Goal: Task Accomplishment & Management: Contribute content

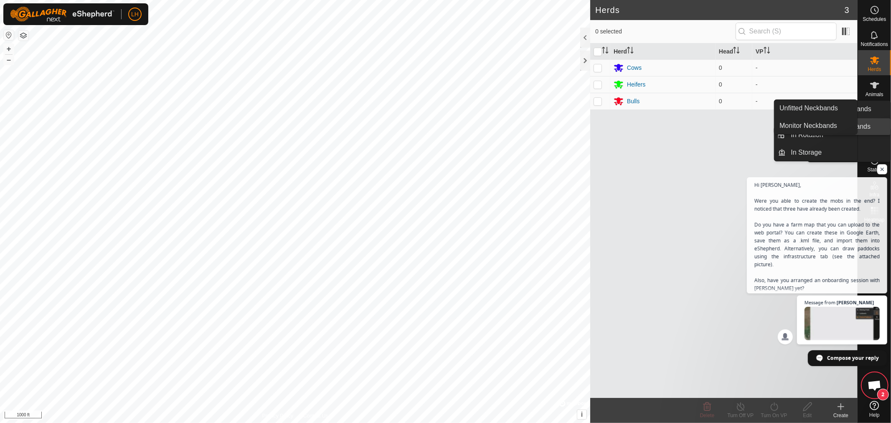
scroll to position [800, 0]
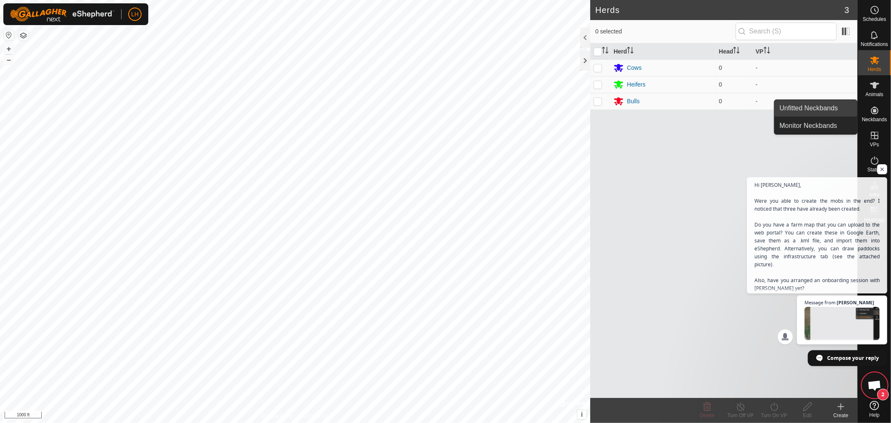
click at [803, 106] on link "Unfitted Neckbands" at bounding box center [815, 108] width 83 height 17
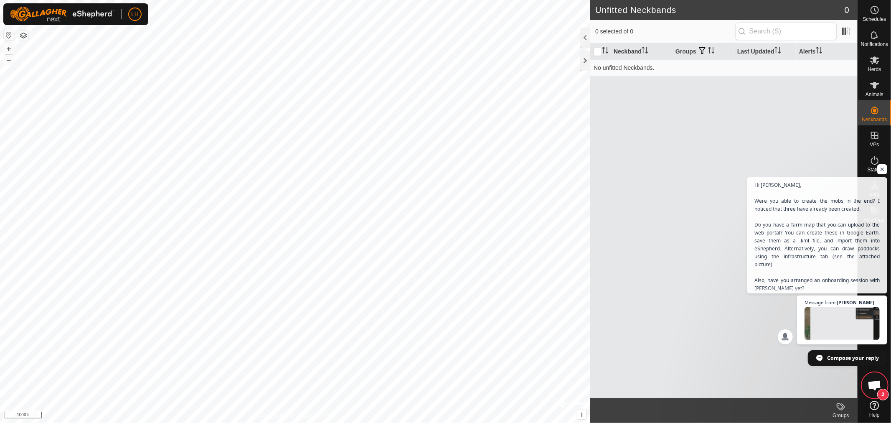
click at [769, 142] on div "Neckband Groups Last Updated Alerts No unfitted Neckbands." at bounding box center [723, 220] width 267 height 354
click at [871, 86] on icon at bounding box center [875, 85] width 10 height 10
click at [842, 409] on icon at bounding box center [841, 406] width 10 height 10
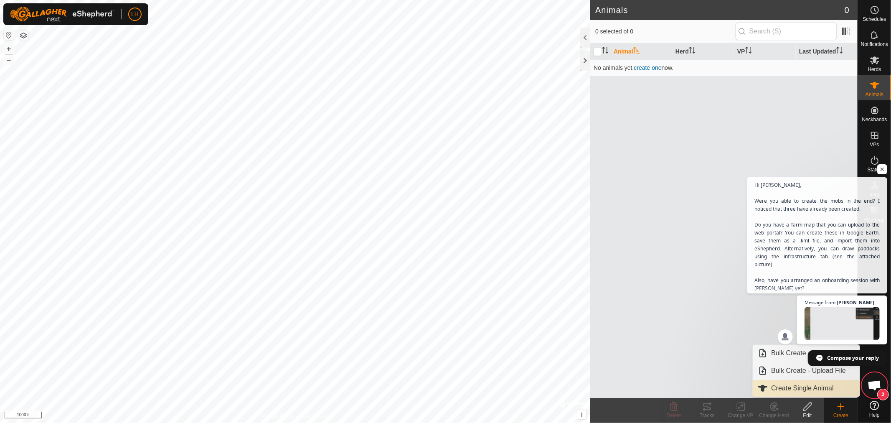
click at [779, 387] on link "Create Single Animal" at bounding box center [806, 388] width 107 height 17
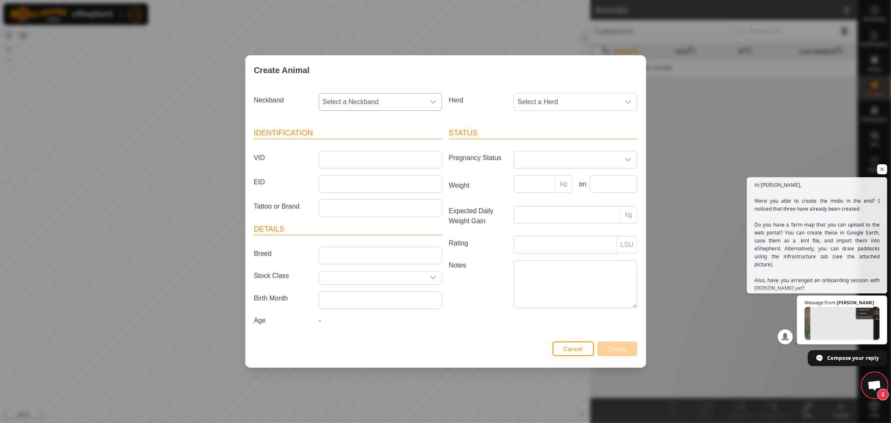
click at [433, 99] on icon "dropdown trigger" at bounding box center [433, 102] width 7 height 7
click at [632, 99] on icon "dropdown trigger" at bounding box center [628, 102] width 7 height 7
click at [581, 69] on div "Create Animal" at bounding box center [446, 70] width 400 height 29
click at [577, 347] on span "Cancel" at bounding box center [574, 348] width 20 height 7
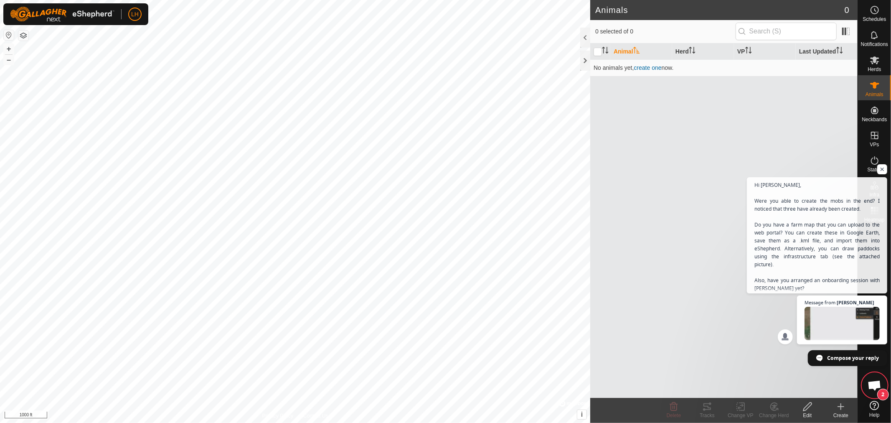
click at [868, 383] on span "Open chat" at bounding box center [875, 386] width 14 height 12
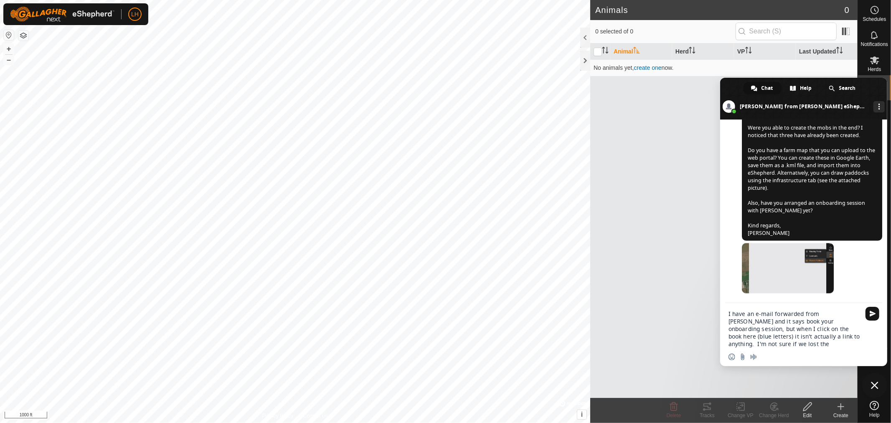
type textarea "I have an e-mail forwarded from [PERSON_NAME] and it says book your onboarding …"
click at [726, 315] on div "I have an e-mail forwarded from [PERSON_NAME] and it says book your onboarding …" at bounding box center [803, 326] width 167 height 46
click at [729, 311] on textarea "I have an e-mail forwarded from [PERSON_NAME] and it says book your onboarding …" at bounding box center [795, 329] width 132 height 38
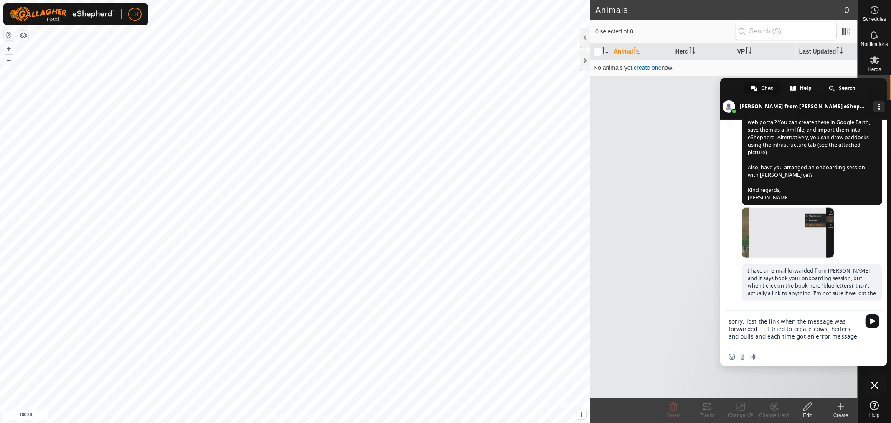
scroll to position [854, 0]
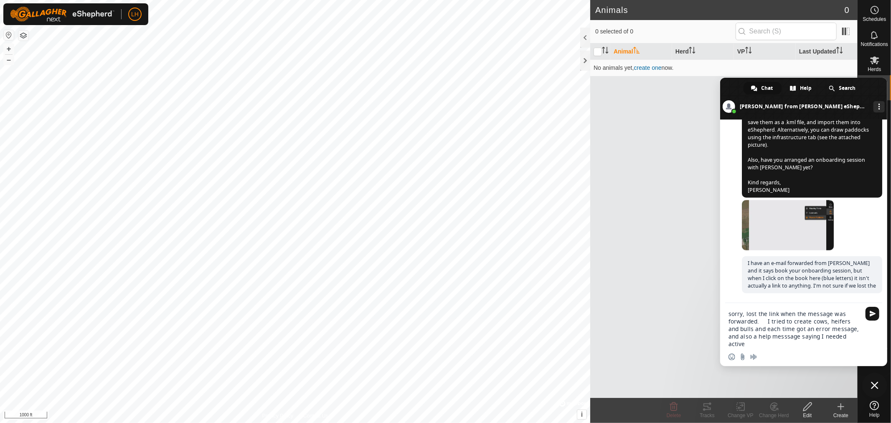
click at [776, 337] on textarea "sorry, lost the link when the message was forwarded. I tried to create cows, he…" at bounding box center [795, 329] width 132 height 38
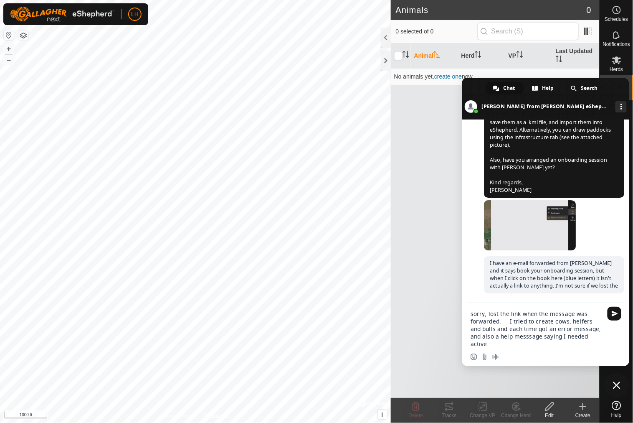
click at [519, 336] on textarea "sorry, lost the link when the message was forwarded. I tried to create cows, he…" at bounding box center [537, 329] width 132 height 38
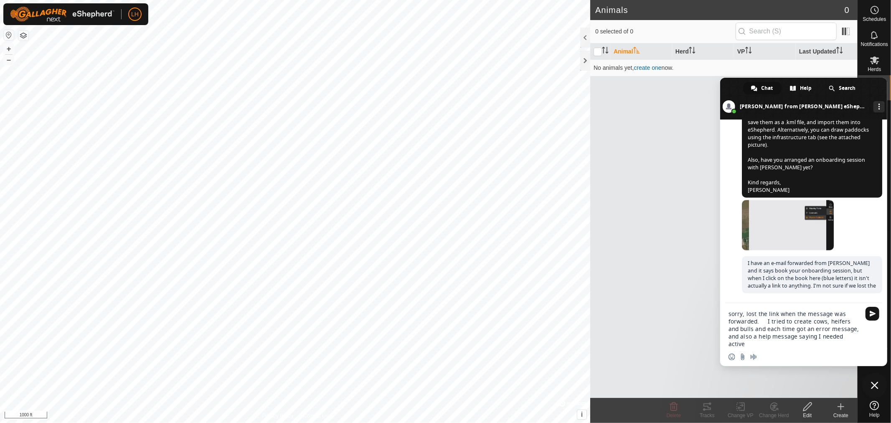
click at [851, 338] on textarea "sorry, lost the link when the message was forwarded. I tried to create cows, he…" at bounding box center [795, 329] width 132 height 38
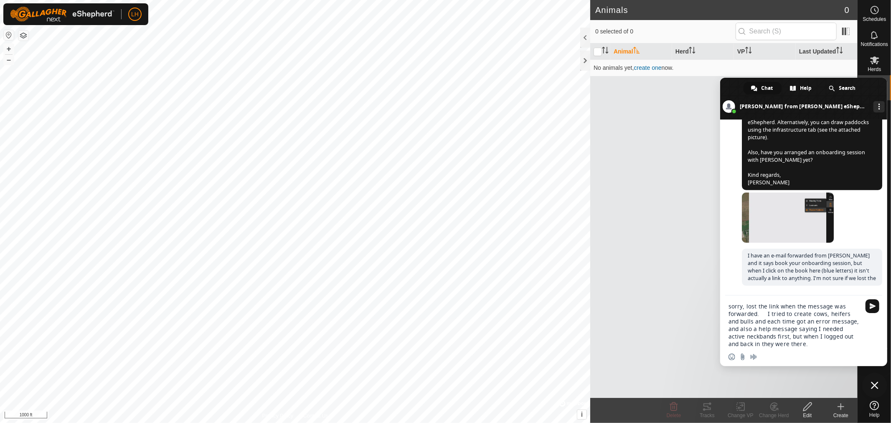
type textarea "sorry, lost the link when the message was forwarded. I tried to create cows, he…"
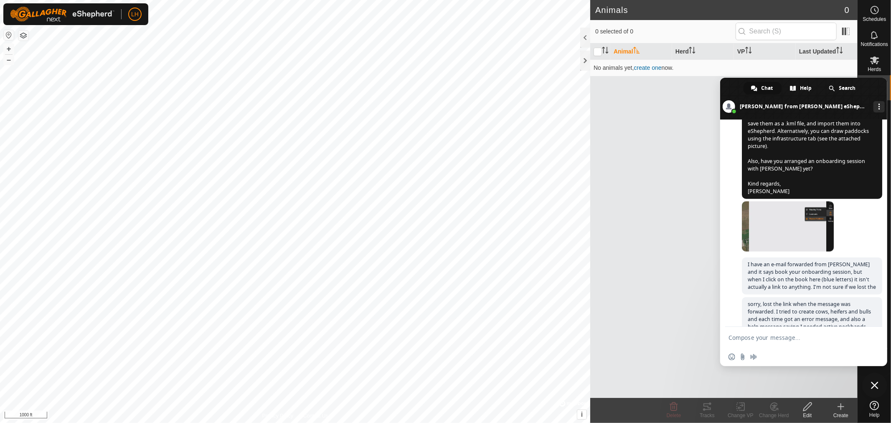
scroll to position [901, 0]
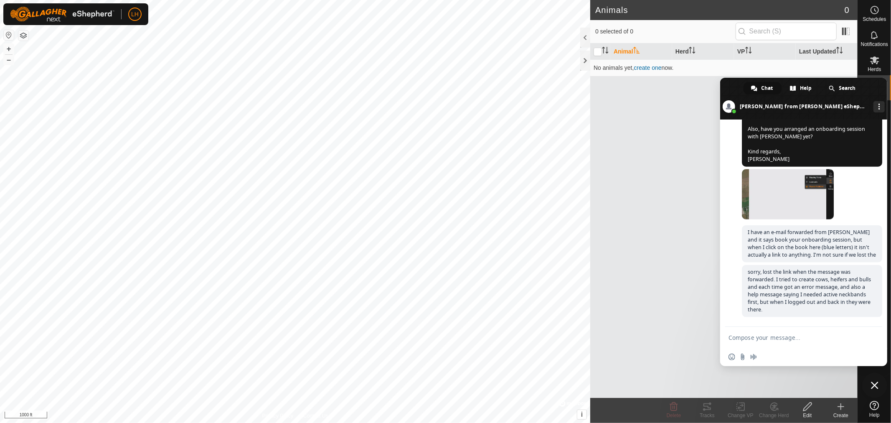
click at [774, 336] on textarea "Compose your message..." at bounding box center [795, 338] width 132 height 8
type textarea "I"
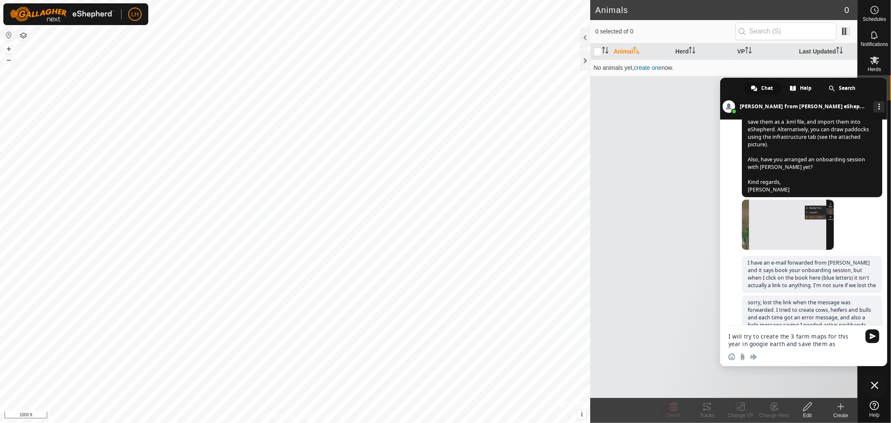
scroll to position [903, 0]
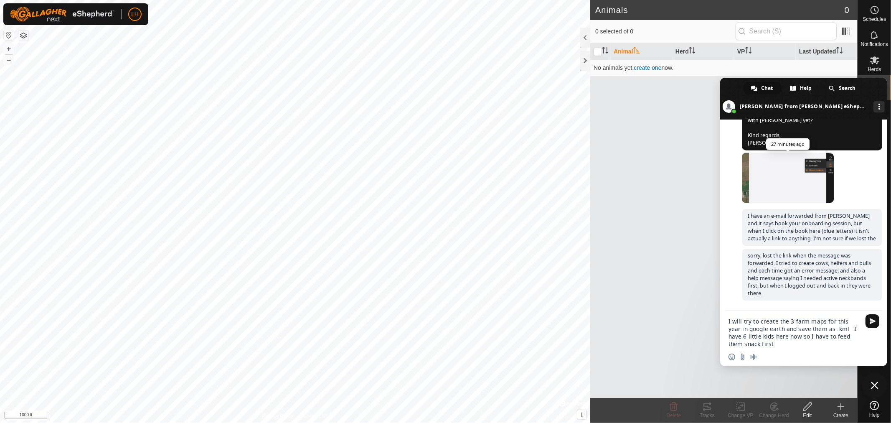
type textarea "I will try to create the 3 farm maps for this year in google earth and save the…"
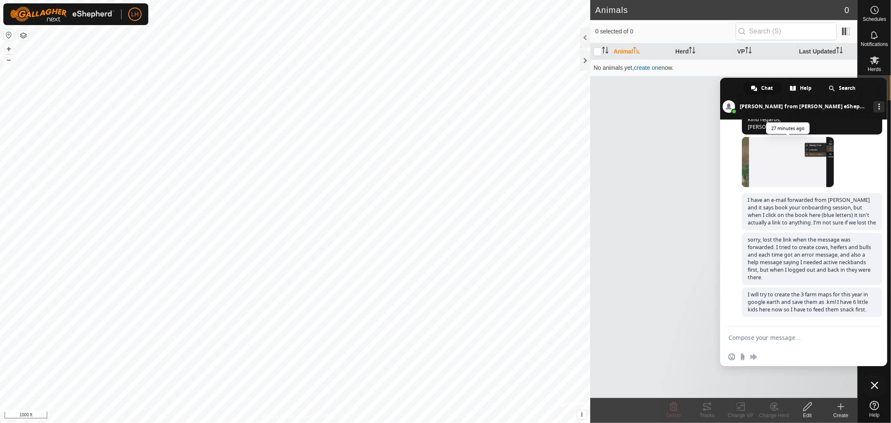
scroll to position [943, 0]
click at [679, 188] on div "Animal Herd VP Last Updated No animals yet, create one now." at bounding box center [723, 220] width 267 height 354
click at [875, 383] on span "Close chat" at bounding box center [875, 385] width 8 height 8
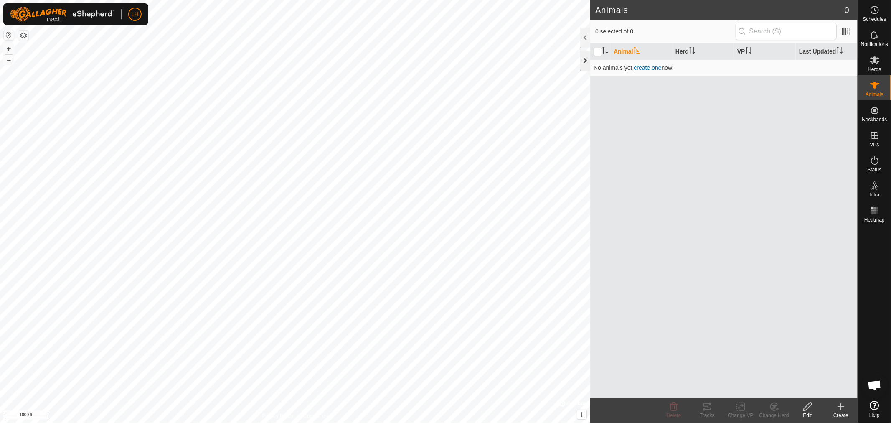
click at [583, 59] on div at bounding box center [585, 61] width 10 height 20
